Goal: Check status: Check status

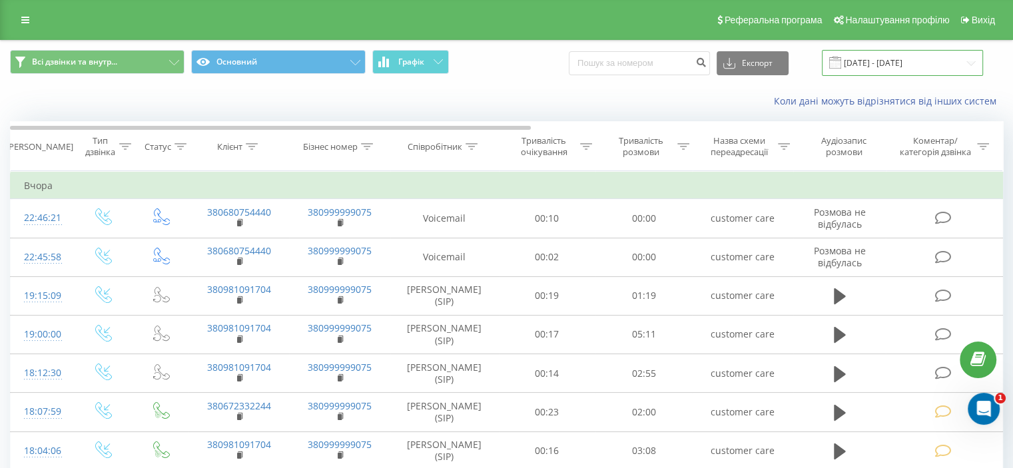
click at [975, 59] on input "22.09.2025 - 22.09.2025" at bounding box center [902, 63] width 161 height 26
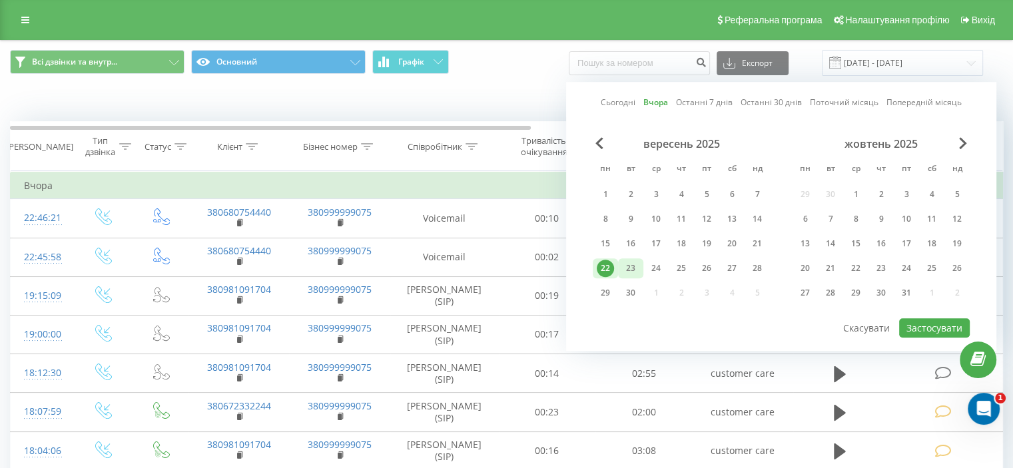
click at [632, 266] on div "23" at bounding box center [630, 268] width 17 height 17
click at [938, 319] on button "Застосувати" at bounding box center [934, 327] width 71 height 19
type input "[DATE] - [DATE]"
